Goal: Find specific fact

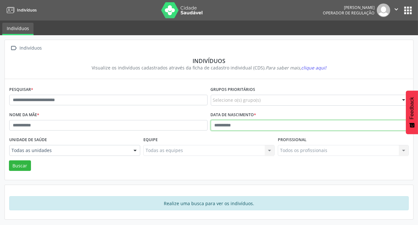
click at [249, 123] on input "text" at bounding box center [310, 125] width 199 height 11
type input "**********"
click at [9, 160] on button "Buscar" at bounding box center [20, 165] width 22 height 11
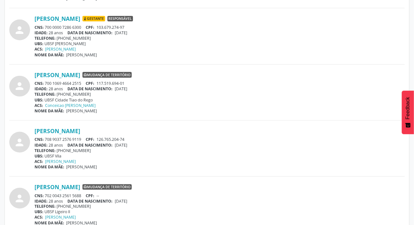
scroll to position [260, 0]
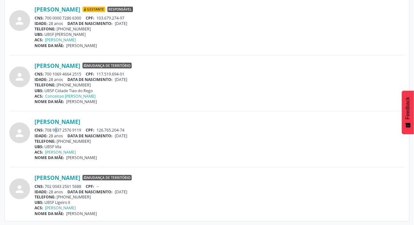
drag, startPoint x: 47, startPoint y: 128, endPoint x: 50, endPoint y: 129, distance: 3.5
click at [50, 129] on div "CNS: 708 9037 2576 9119 CPF: 126.765.204-74" at bounding box center [220, 129] width 370 height 5
click at [26, 121] on div "person" at bounding box center [21, 130] width 25 height 25
drag, startPoint x: 46, startPoint y: 128, endPoint x: 82, endPoint y: 129, distance: 36.1
click at [82, 129] on div "CNS: 708 9037 2576 9119 CPF: 126.765.204-74" at bounding box center [220, 129] width 370 height 5
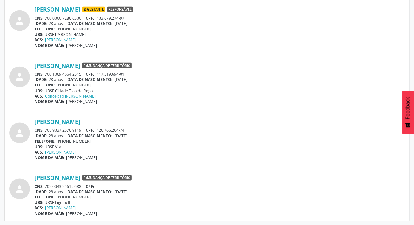
copy div "708 9037 2576 9119"
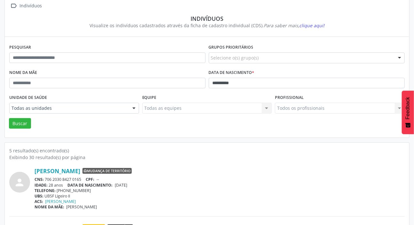
scroll to position [0, 0]
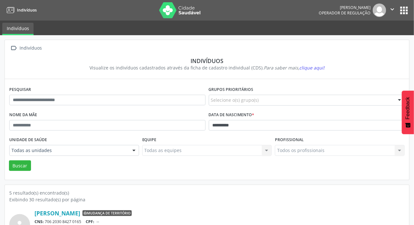
click at [405, 14] on button "apps" at bounding box center [403, 10] width 11 height 11
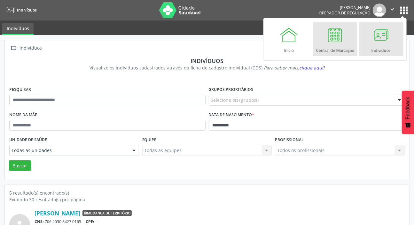
click at [329, 43] on div at bounding box center [334, 34] width 19 height 19
